Goal: Find specific page/section: Find specific page/section

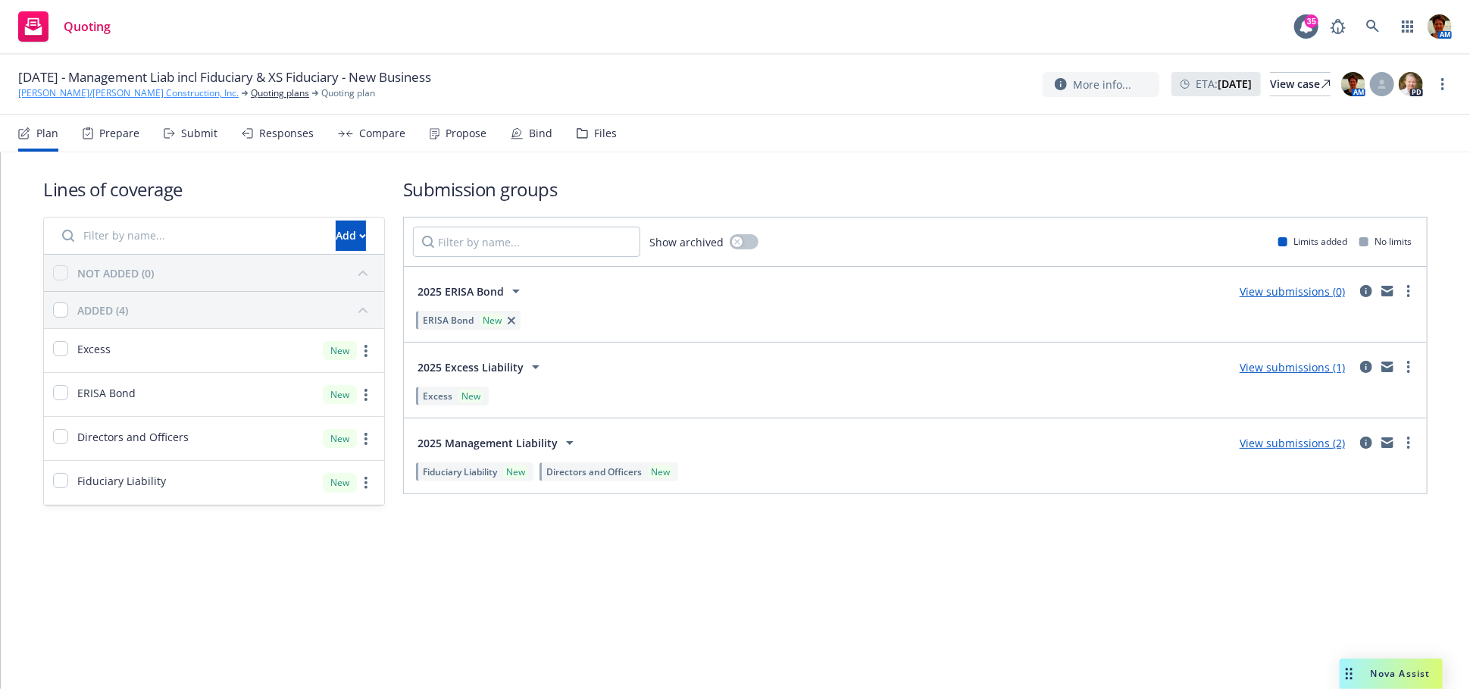
click at [95, 91] on link "[PERSON_NAME]/[PERSON_NAME] Construction, Inc." at bounding box center [128, 93] width 220 height 14
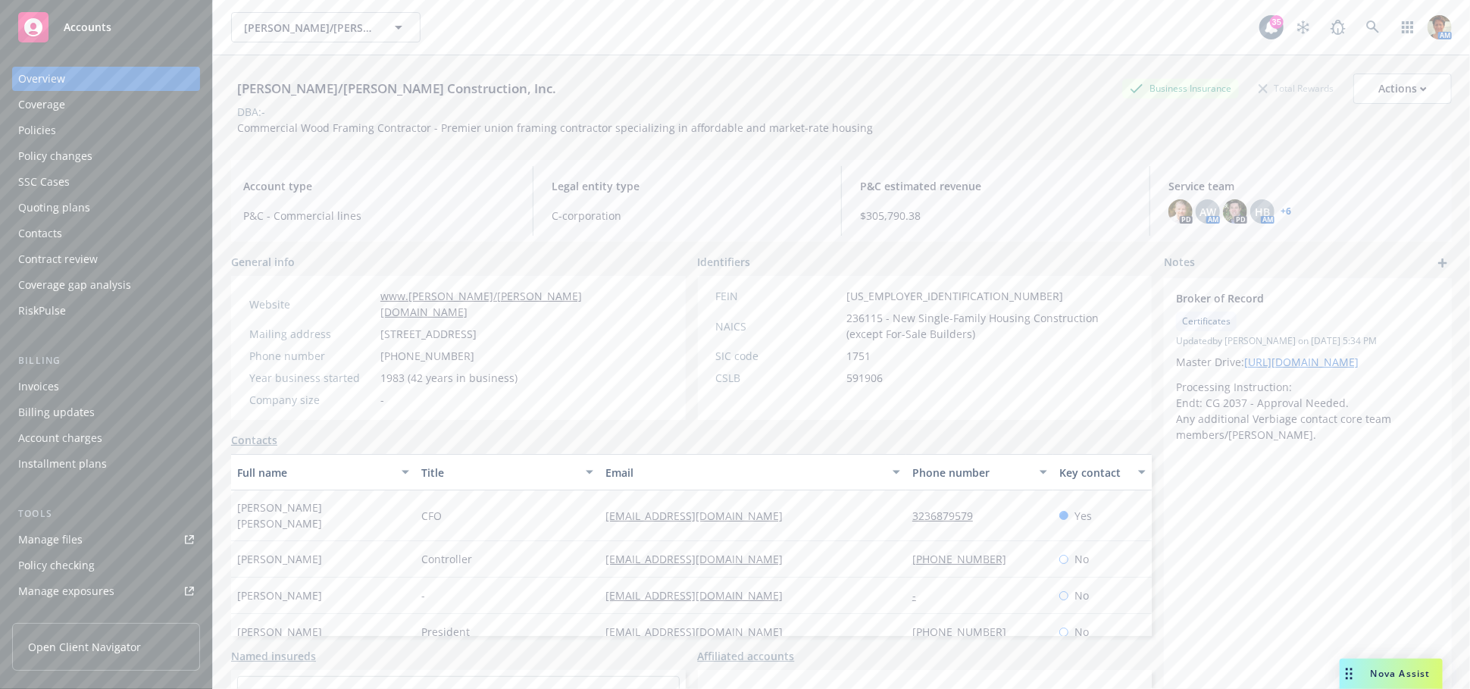
click at [44, 203] on div "Quoting plans" at bounding box center [54, 207] width 72 height 24
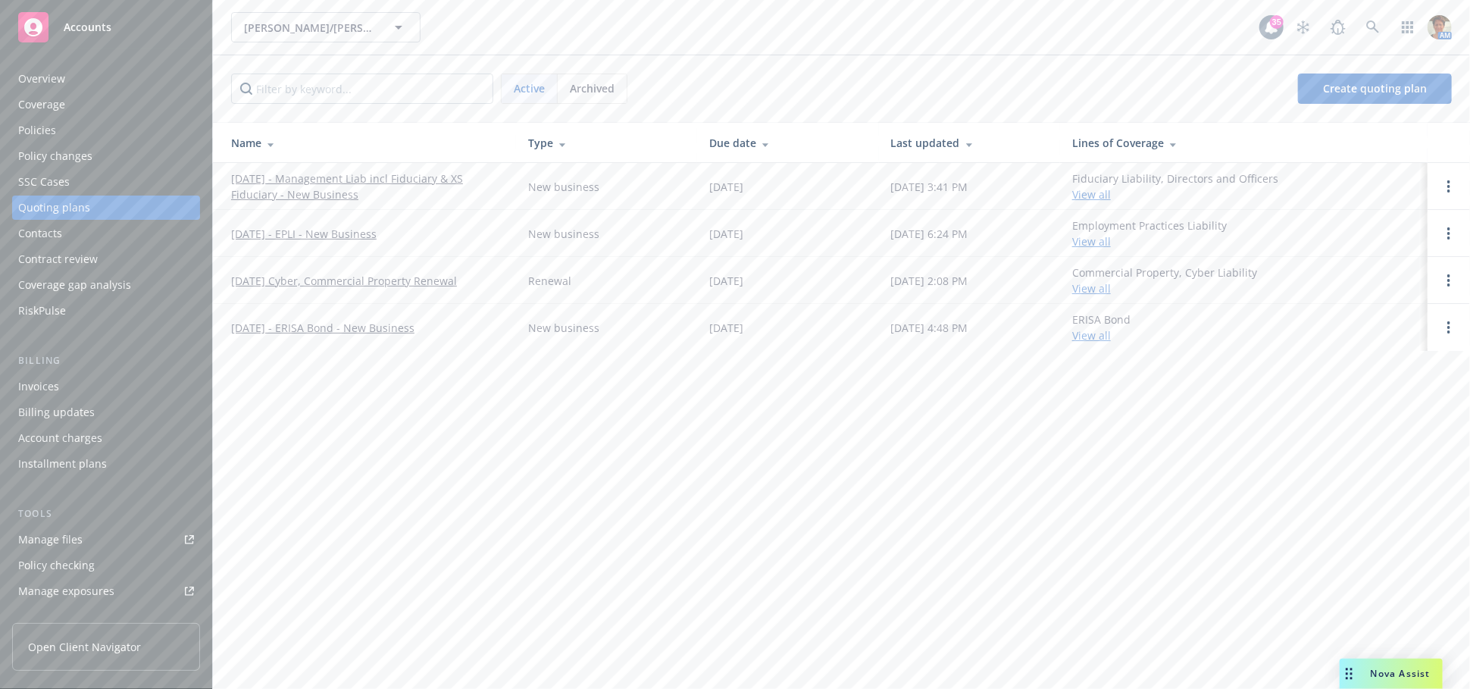
click at [326, 186] on link "[DATE] - Management Liab incl Fiduciary & XS Fiduciary - New Business" at bounding box center [367, 186] width 273 height 32
